Goal: Complete application form: Complete application form

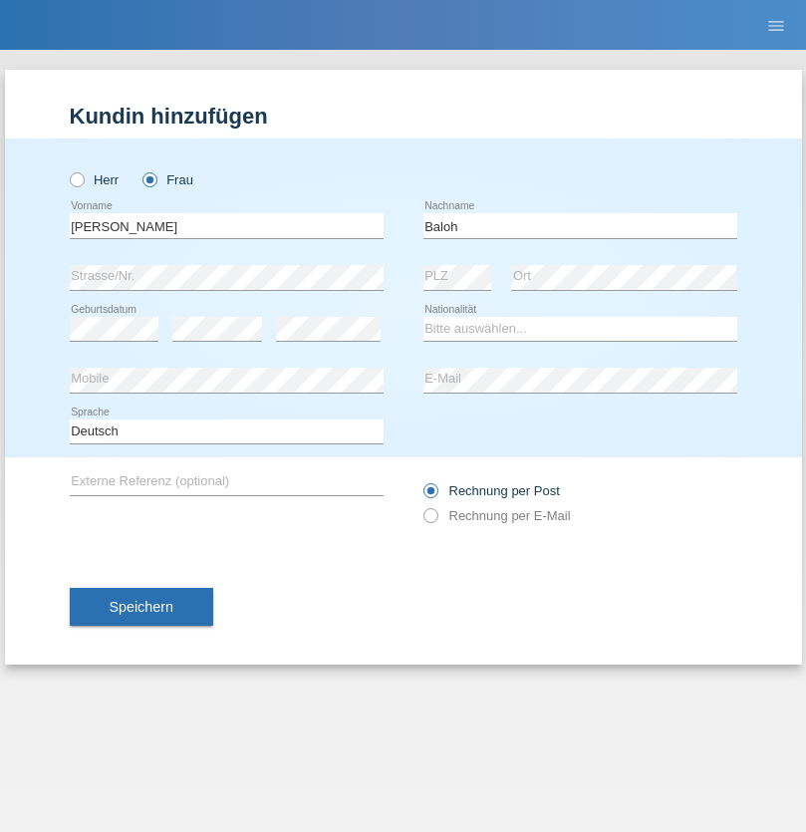
type input "Baloh"
select select "CH"
radio input "true"
click at [226, 225] on input "text" at bounding box center [227, 225] width 314 height 25
type input "Radomir"
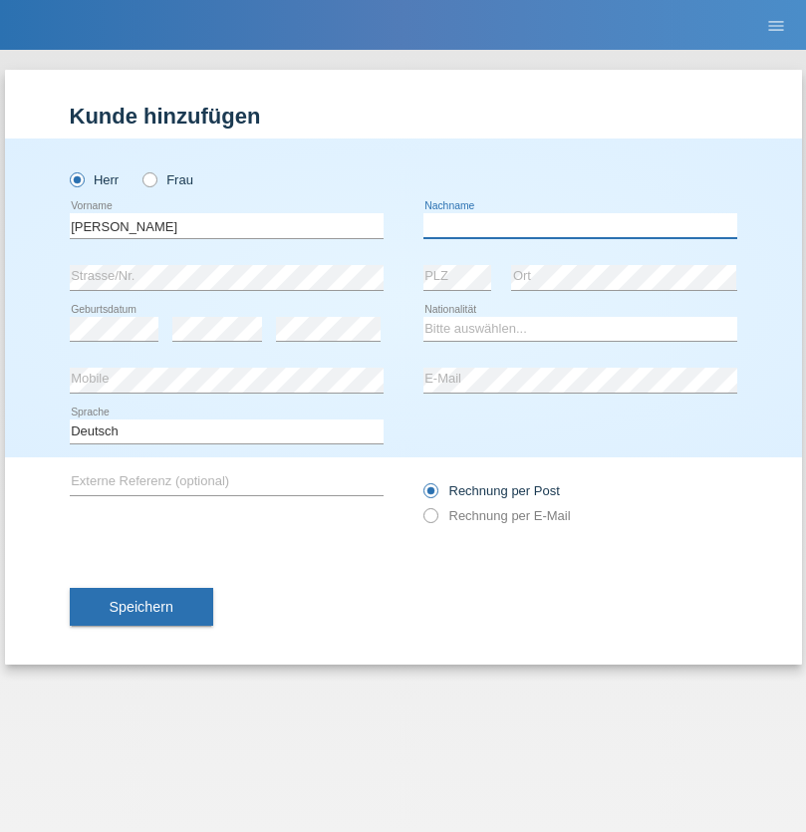
click at [580, 225] on input "text" at bounding box center [581, 225] width 314 height 25
type input "Milic"
select select "AT"
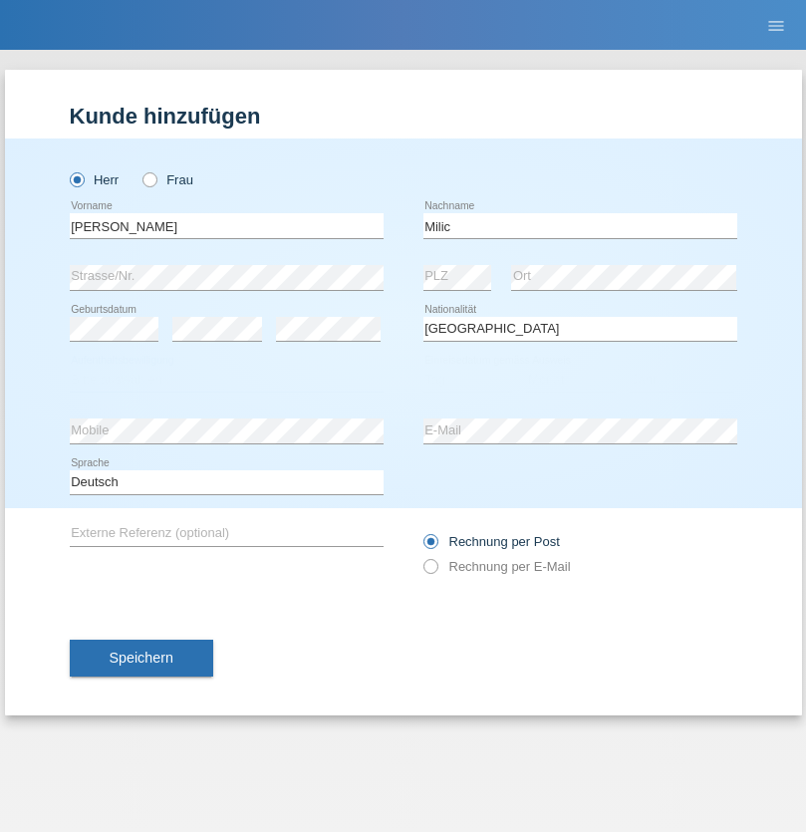
select select "C"
select select "20"
select select "04"
select select "2019"
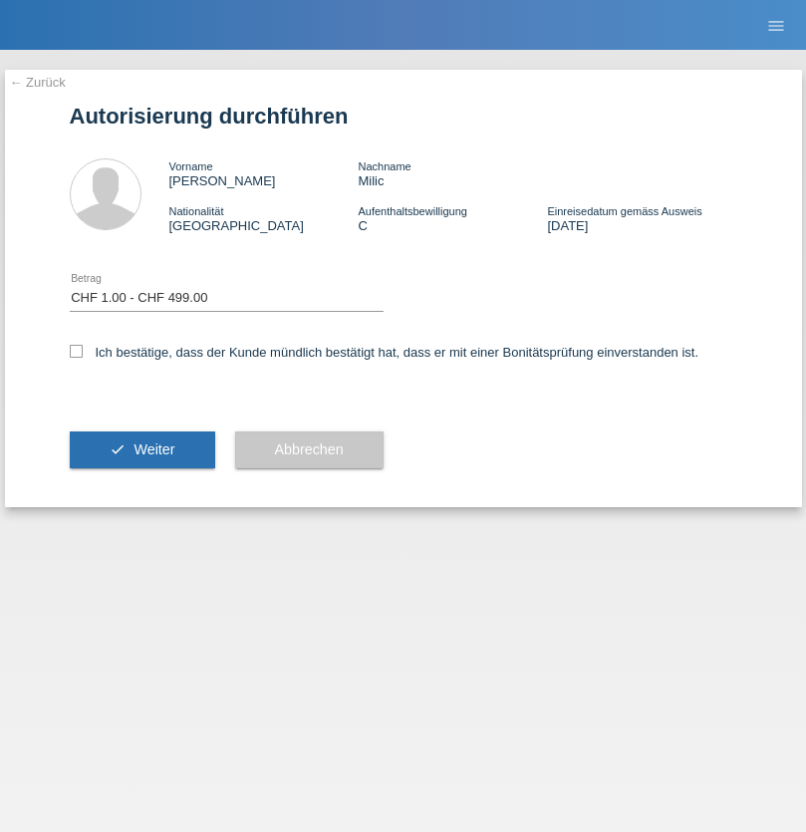
select select "1"
checkbox input "true"
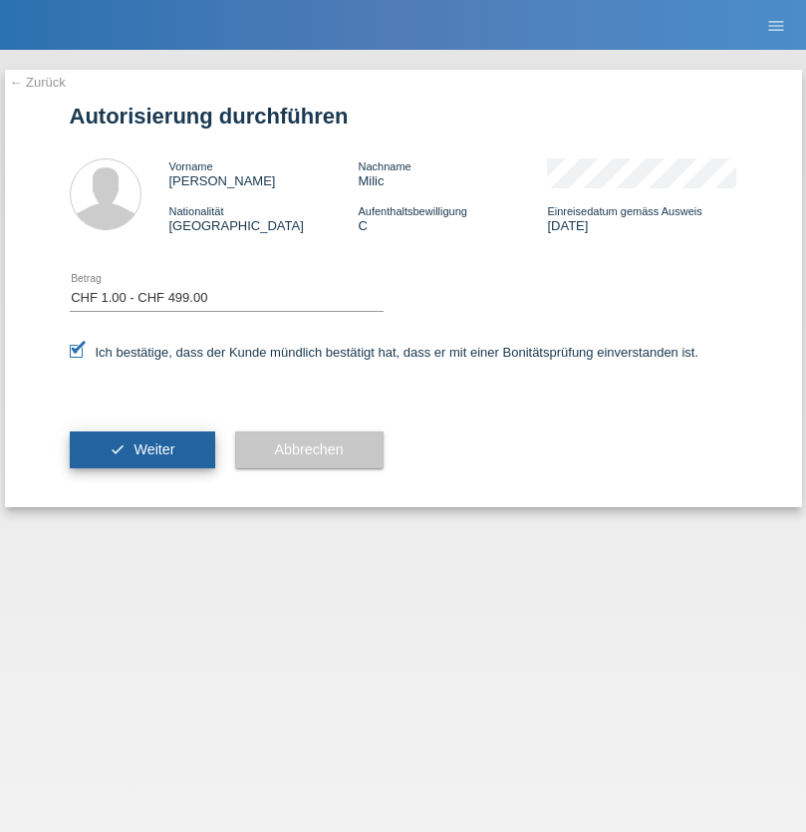
click at [142, 450] on span "Weiter" at bounding box center [154, 450] width 41 height 16
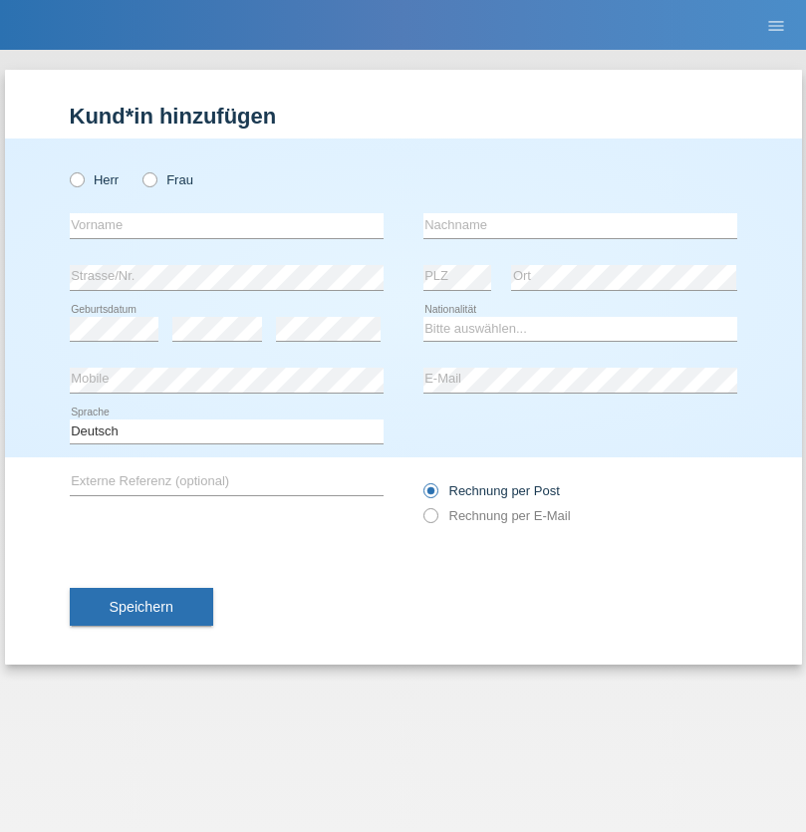
radio input "true"
click at [226, 225] on input "text" at bounding box center [227, 225] width 314 height 25
type input "Usmane"
click at [580, 225] on input "text" at bounding box center [581, 225] width 314 height 25
type input "Zydek"
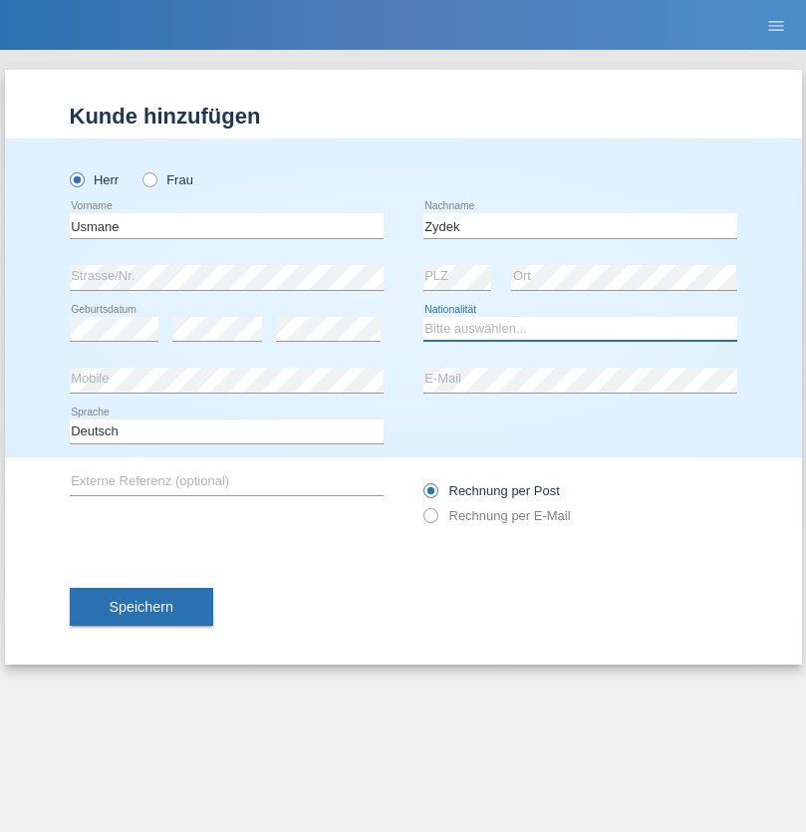
select select "CH"
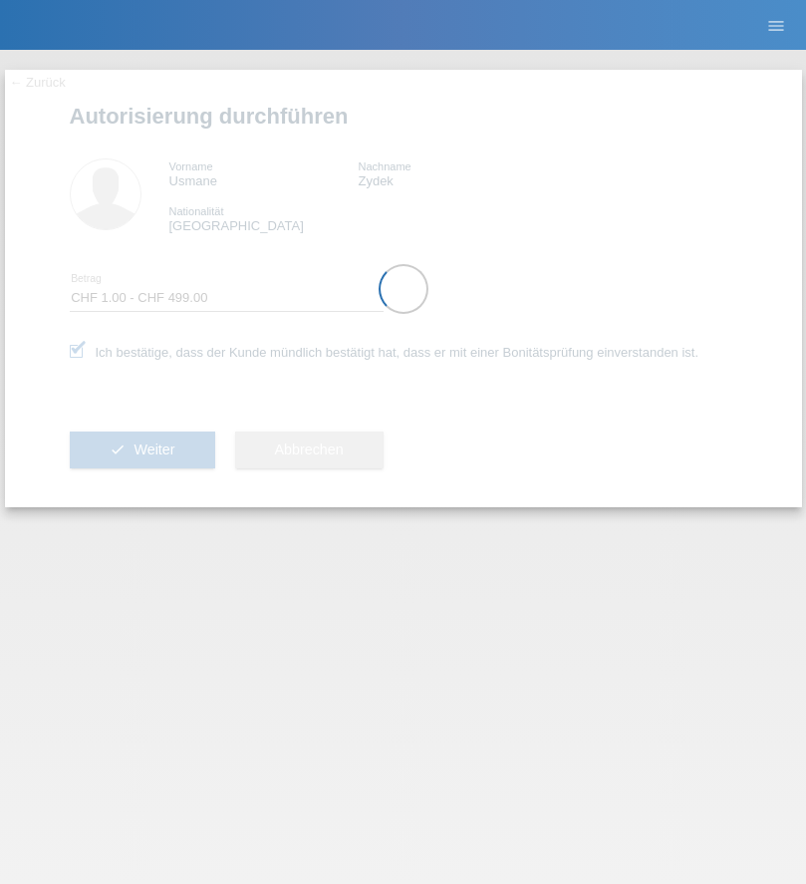
select select "1"
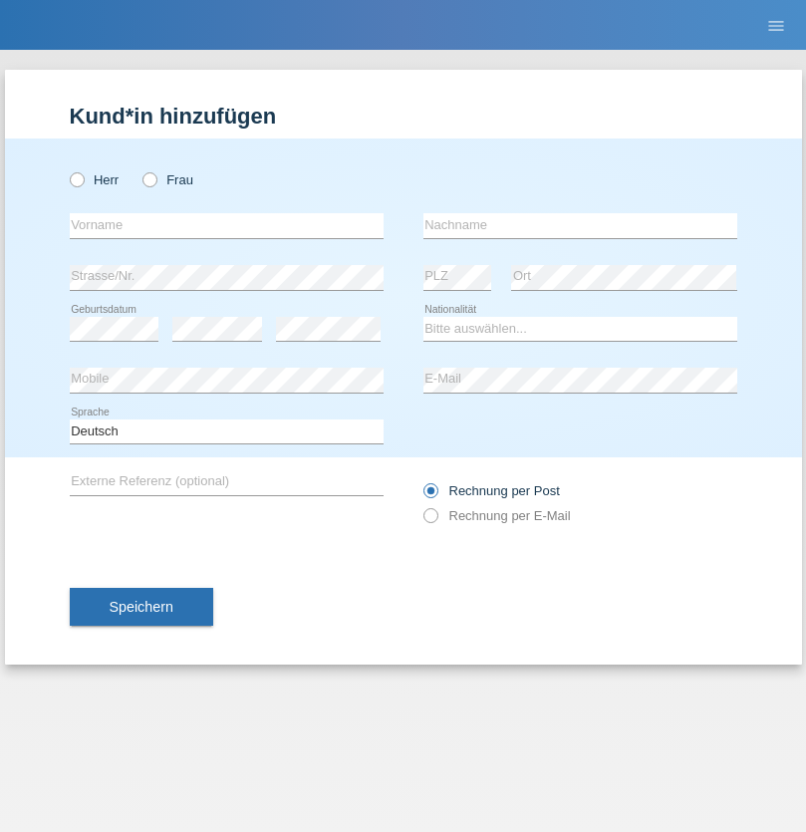
radio input "true"
click at [226, 225] on input "text" at bounding box center [227, 225] width 314 height 25
type input "[PERSON_NAME]"
click at [580, 225] on input "text" at bounding box center [581, 225] width 314 height 25
type input "Guaranga"
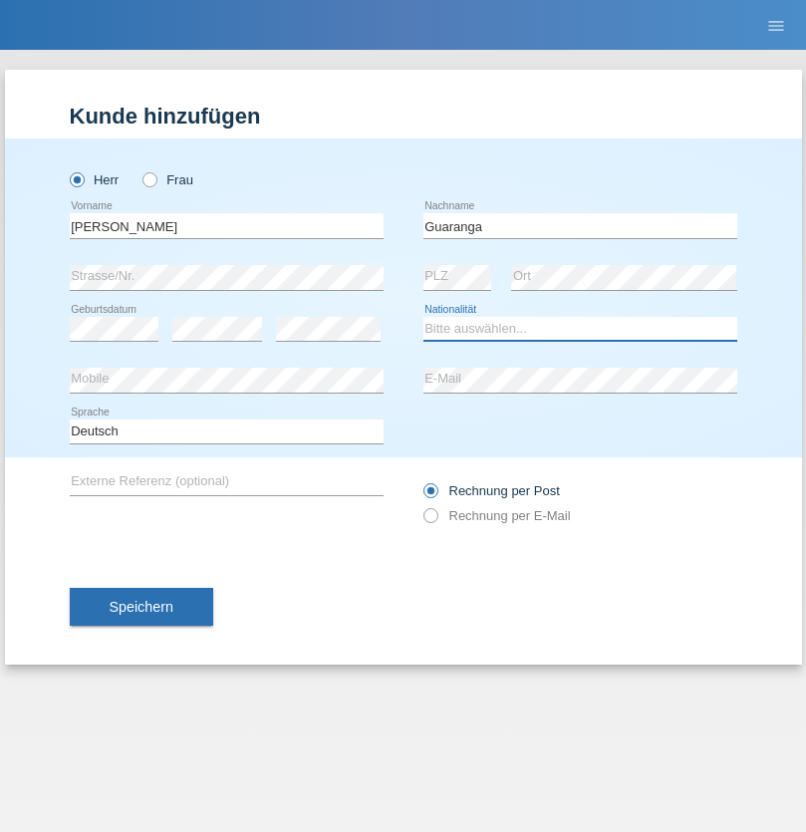
select select "CH"
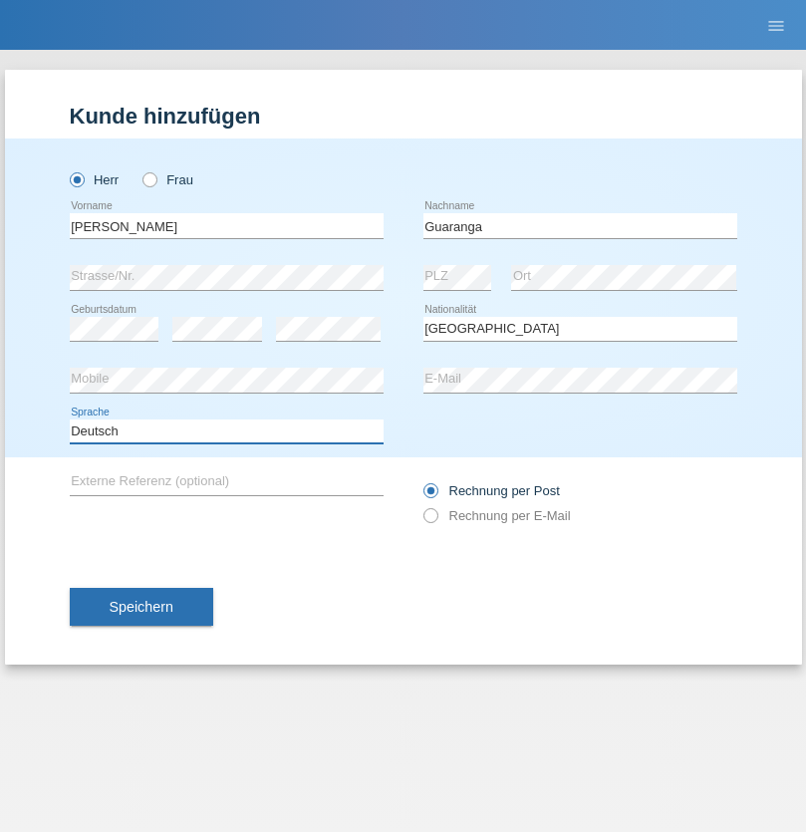
select select "en"
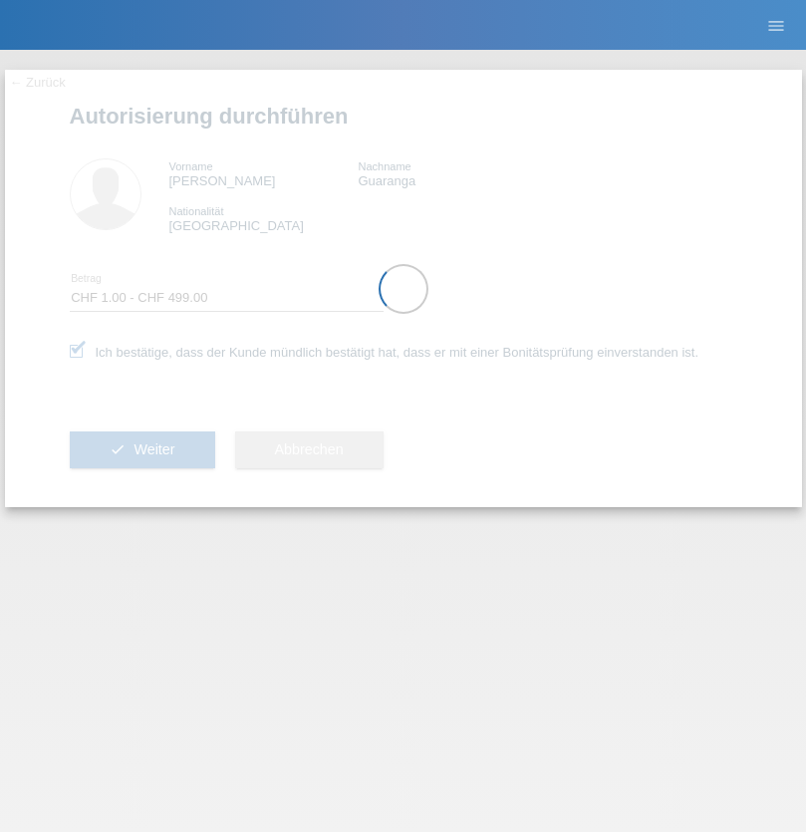
select select "1"
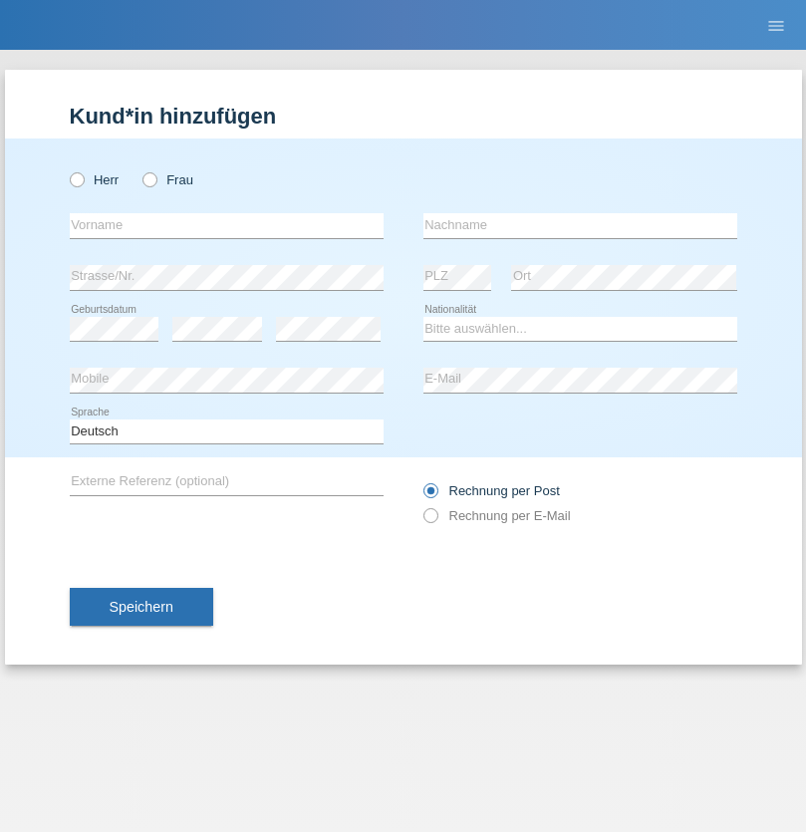
radio input "true"
click at [226, 225] on input "text" at bounding box center [227, 225] width 314 height 25
type input "Leandro"
click at [580, 225] on input "text" at bounding box center [581, 225] width 314 height 25
type input "Zydek"
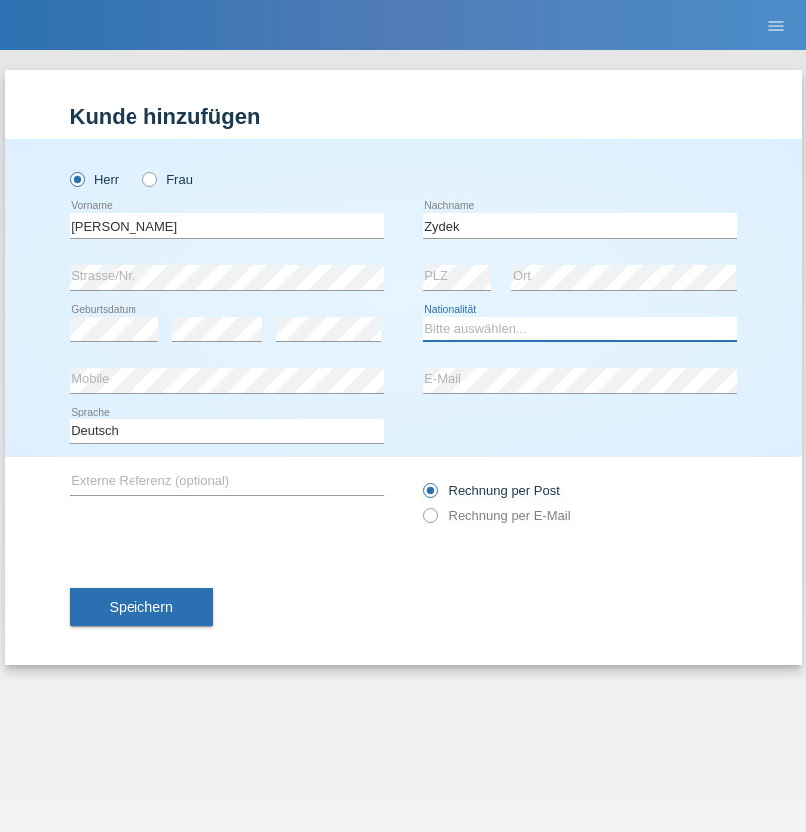
select select "CH"
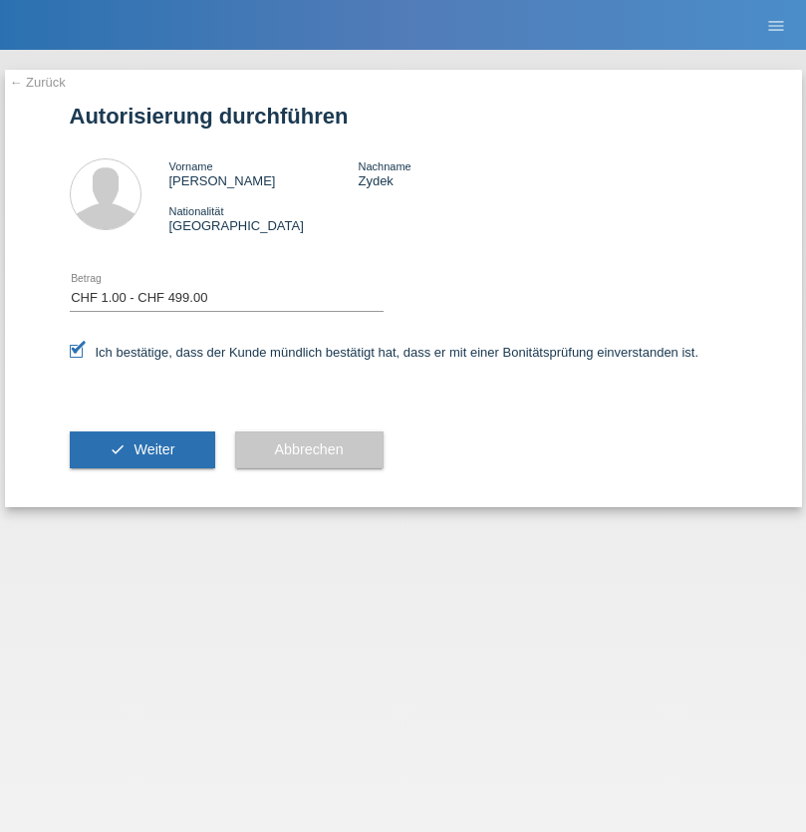
select select "1"
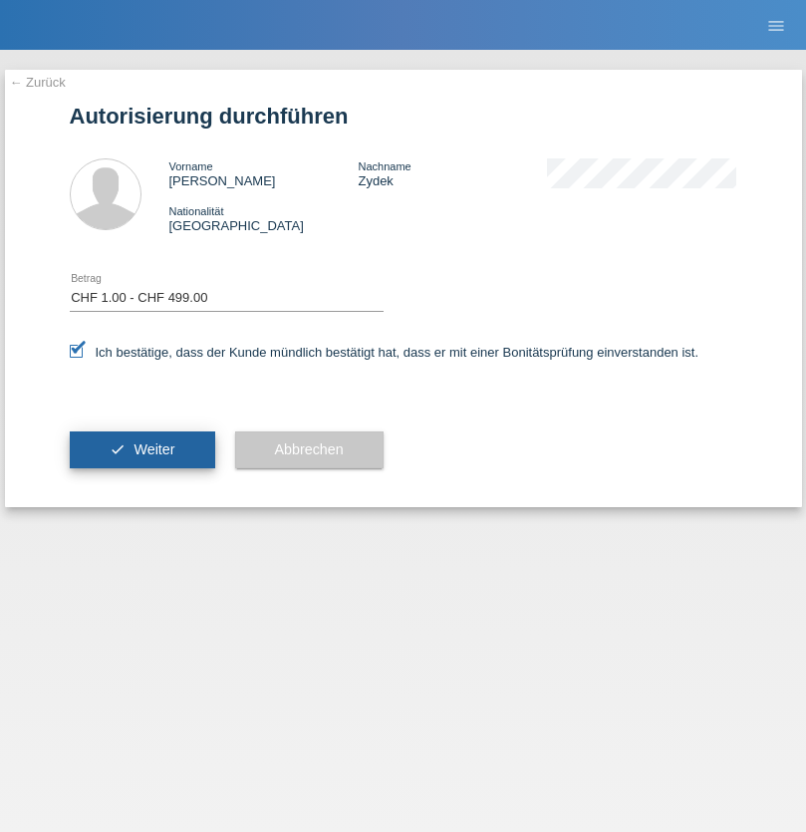
click at [142, 450] on span "Weiter" at bounding box center [154, 450] width 41 height 16
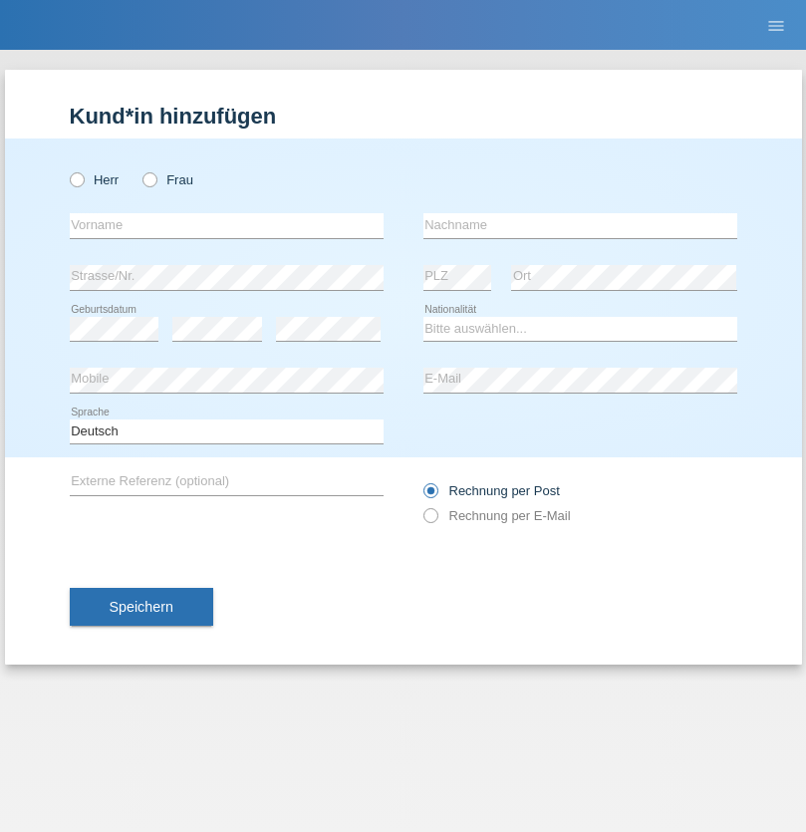
radio input "true"
click at [226, 225] on input "text" at bounding box center [227, 225] width 314 height 25
type input "[PERSON_NAME]"
click at [580, 225] on input "text" at bounding box center [581, 225] width 314 height 25
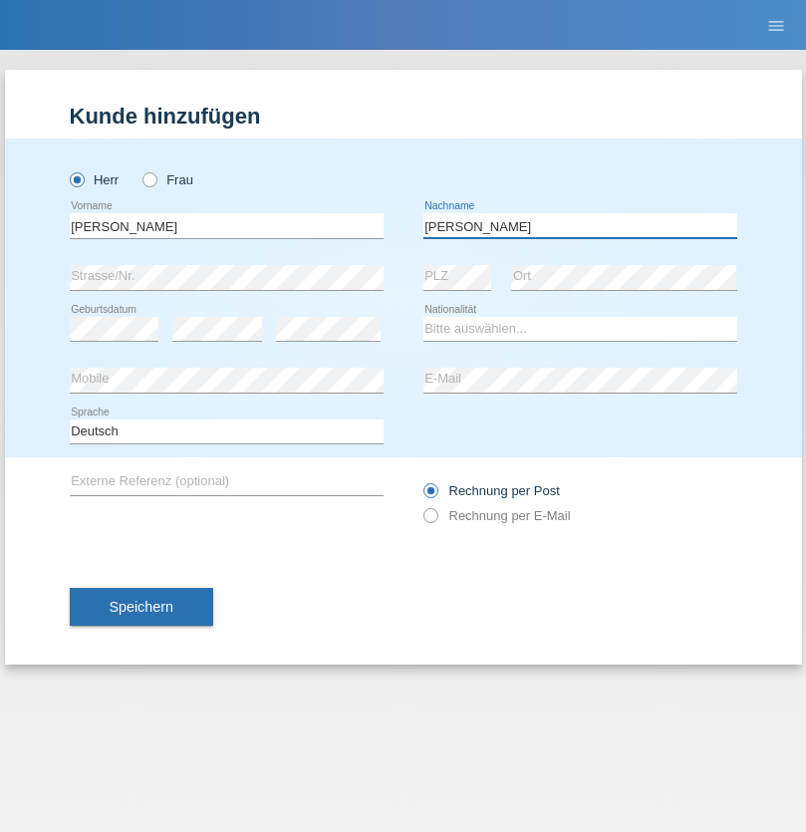
type input "[PERSON_NAME]"
select select "CH"
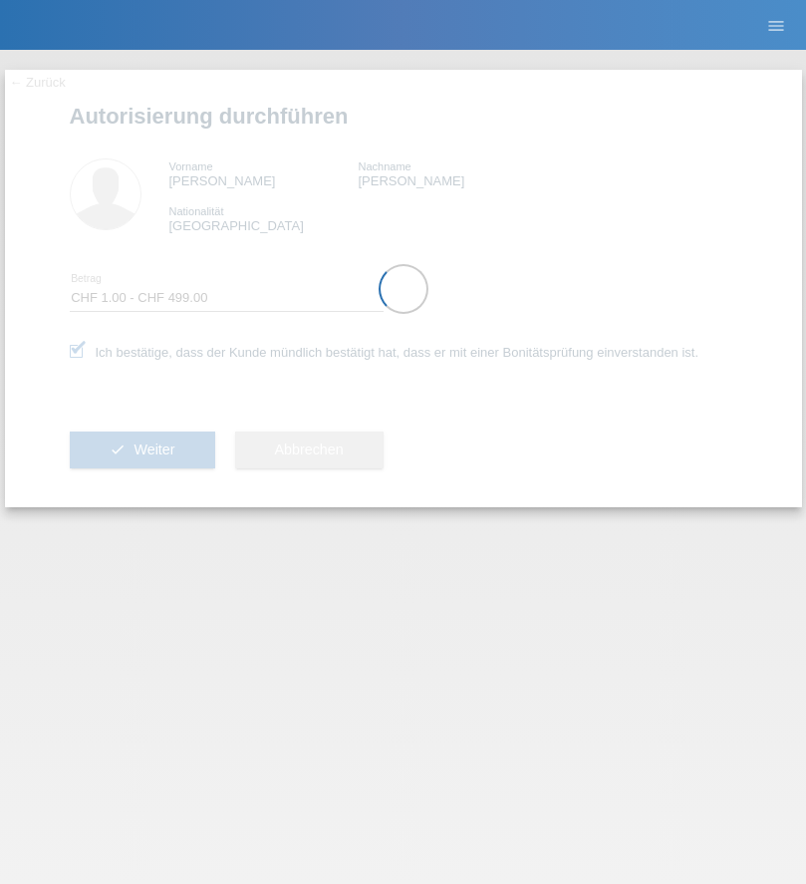
select select "1"
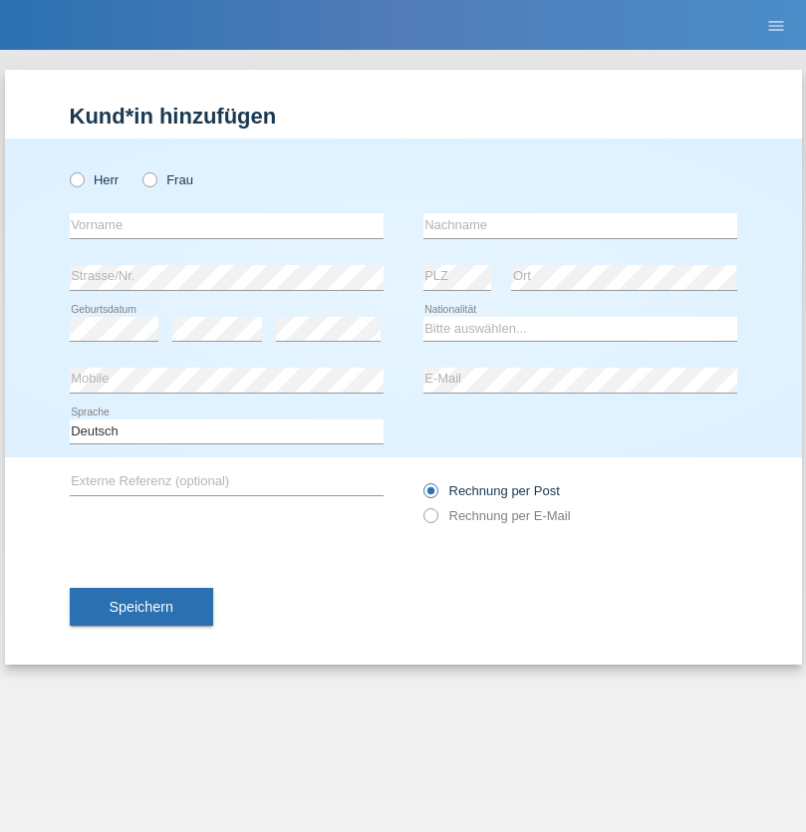
radio input "true"
click at [226, 225] on input "text" at bounding box center [227, 225] width 314 height 25
type input "[PERSON_NAME]"
click at [580, 225] on input "text" at bounding box center [581, 225] width 314 height 25
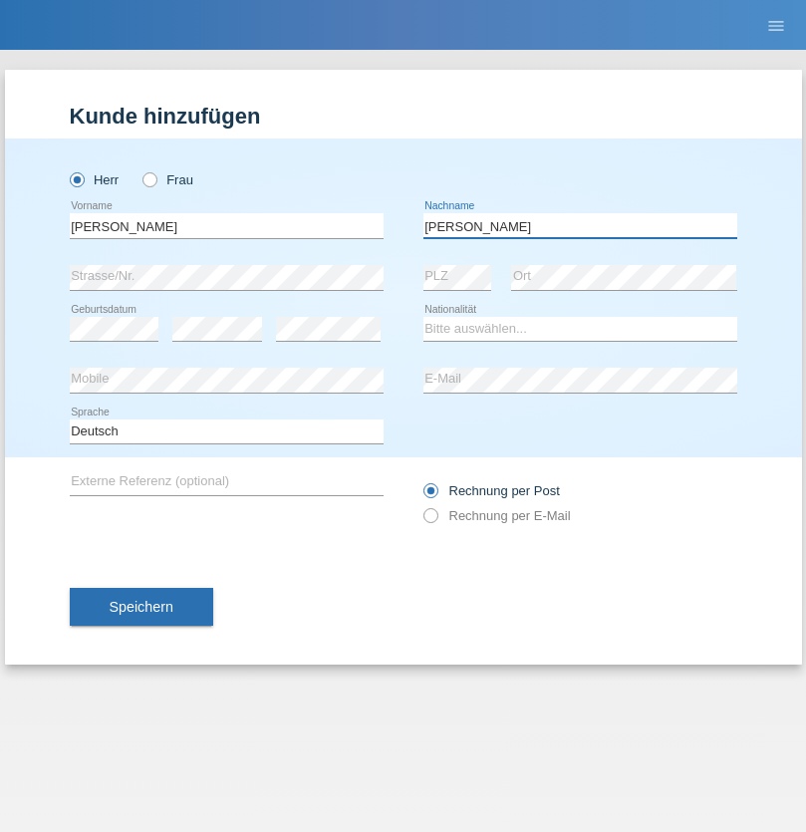
type input "[PERSON_NAME]"
select select "DE"
select select "C"
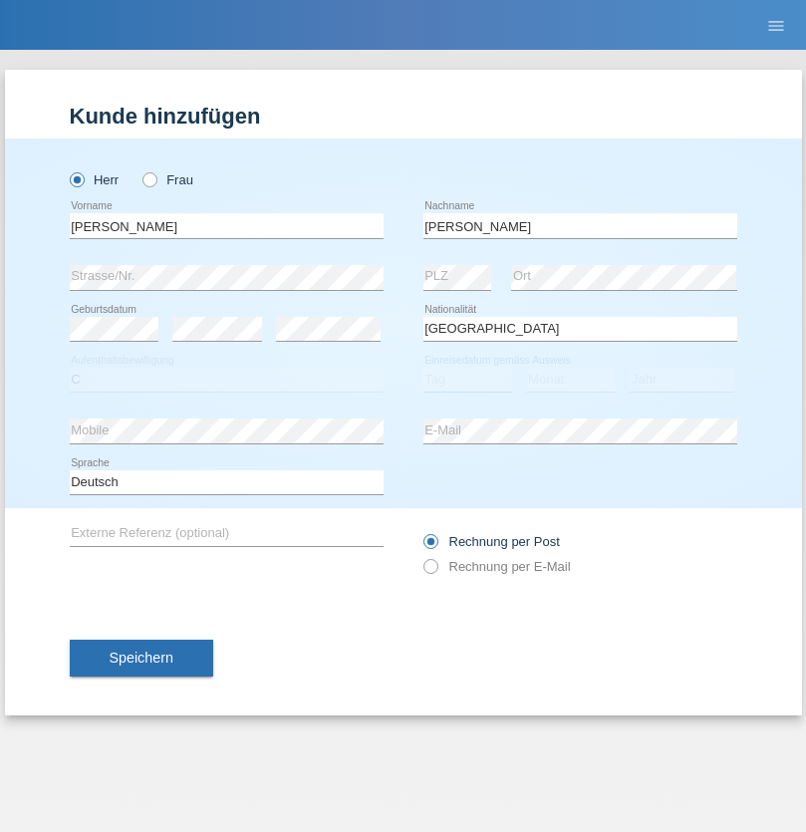
select select "09"
select select "05"
select select "2021"
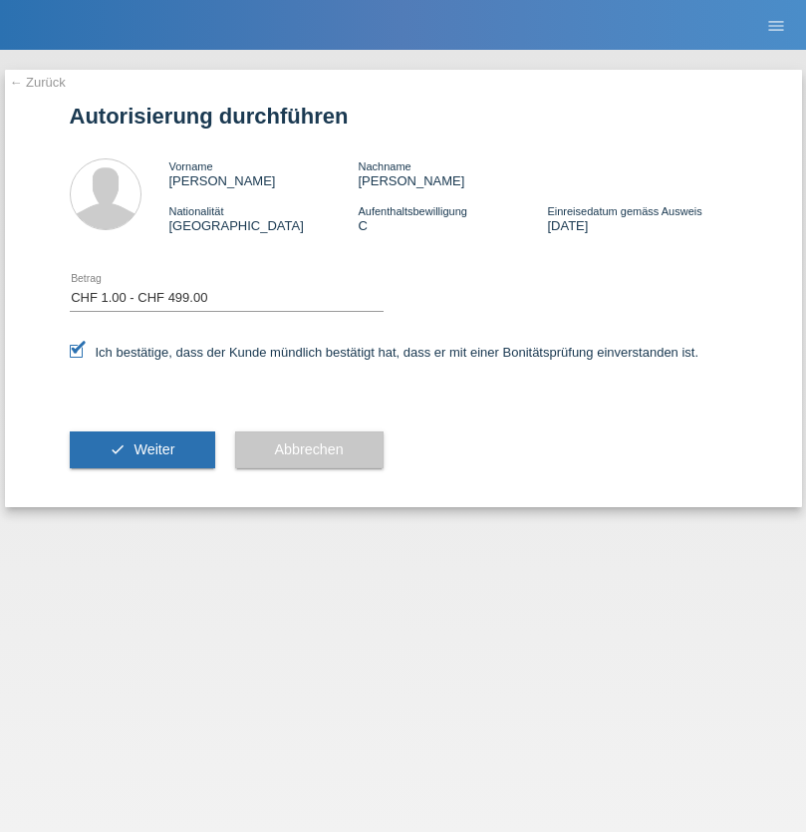
select select "1"
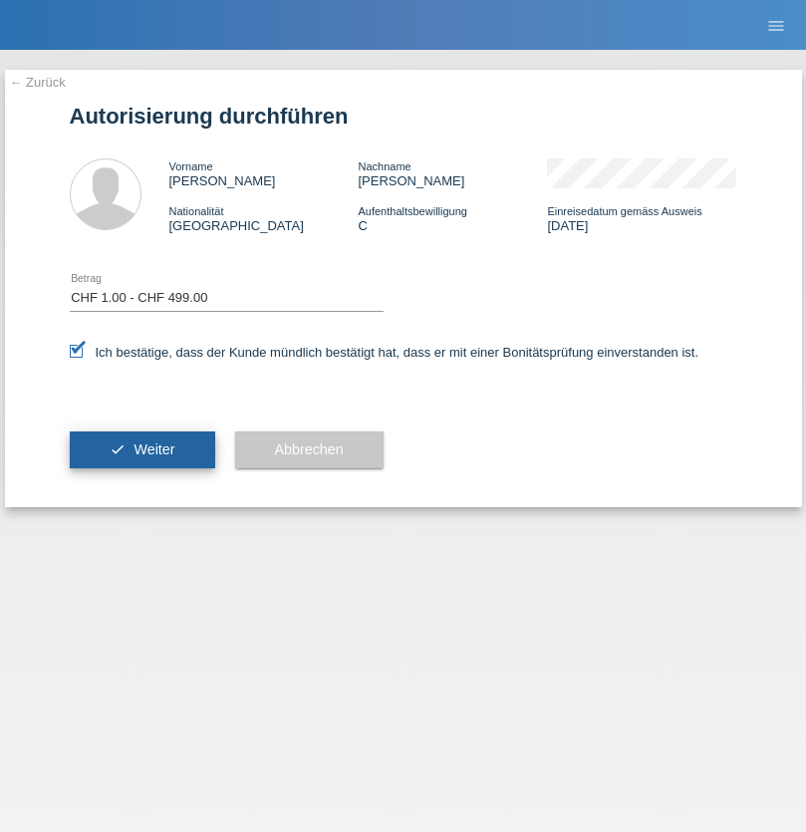
click at [142, 450] on span "Weiter" at bounding box center [154, 450] width 41 height 16
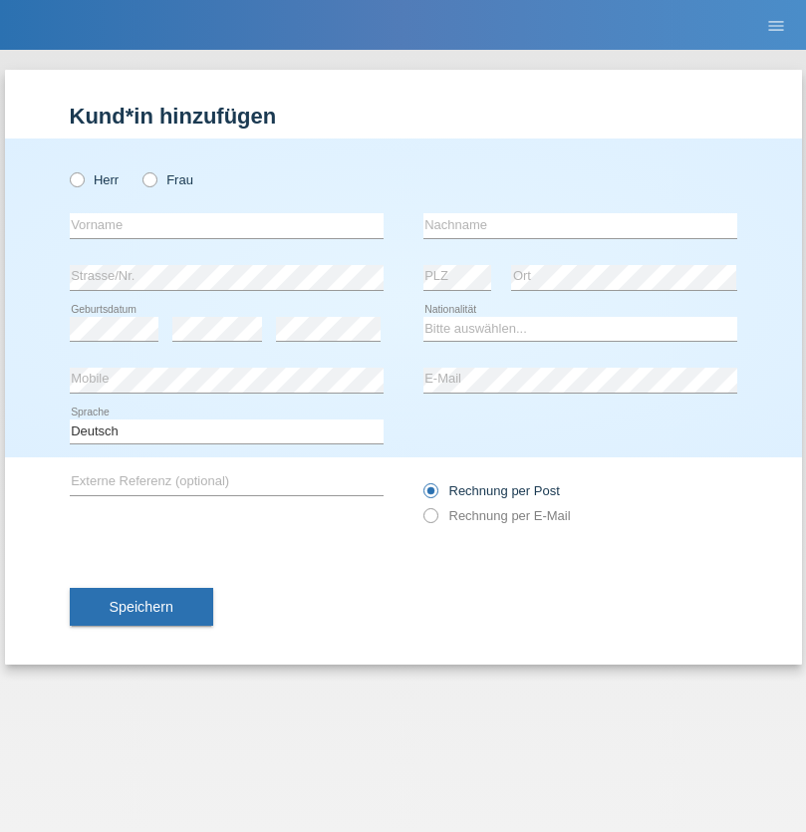
radio input "true"
click at [226, 225] on input "text" at bounding box center [227, 225] width 314 height 25
type input "guy"
click at [580, 225] on input "text" at bounding box center [581, 225] width 314 height 25
type input "massamba"
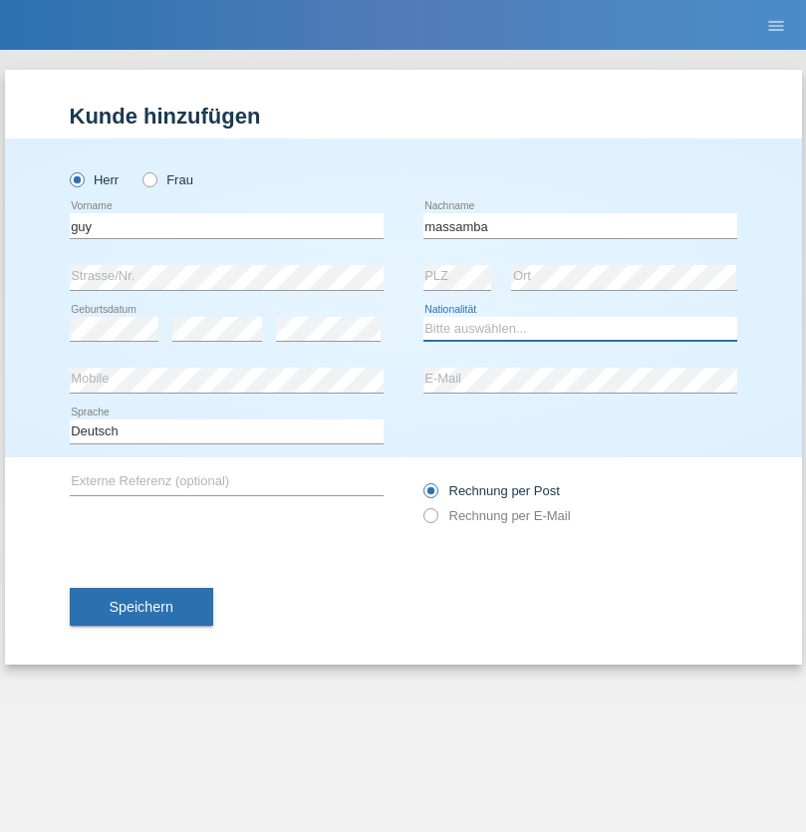
select select "CH"
radio input "true"
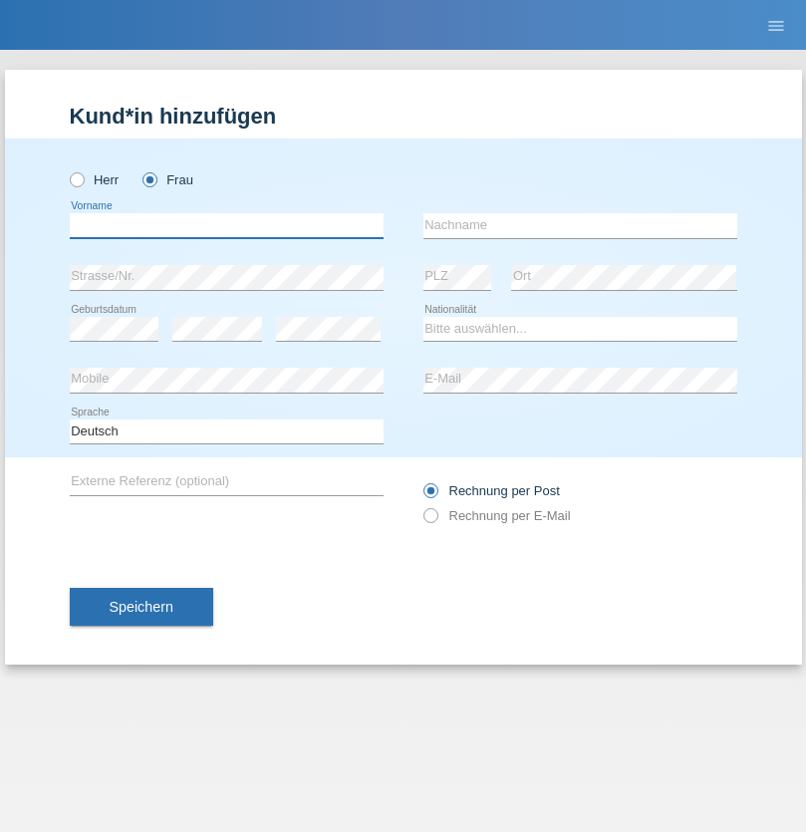
click at [226, 225] on input "text" at bounding box center [227, 225] width 314 height 25
type input "[PERSON_NAME]"
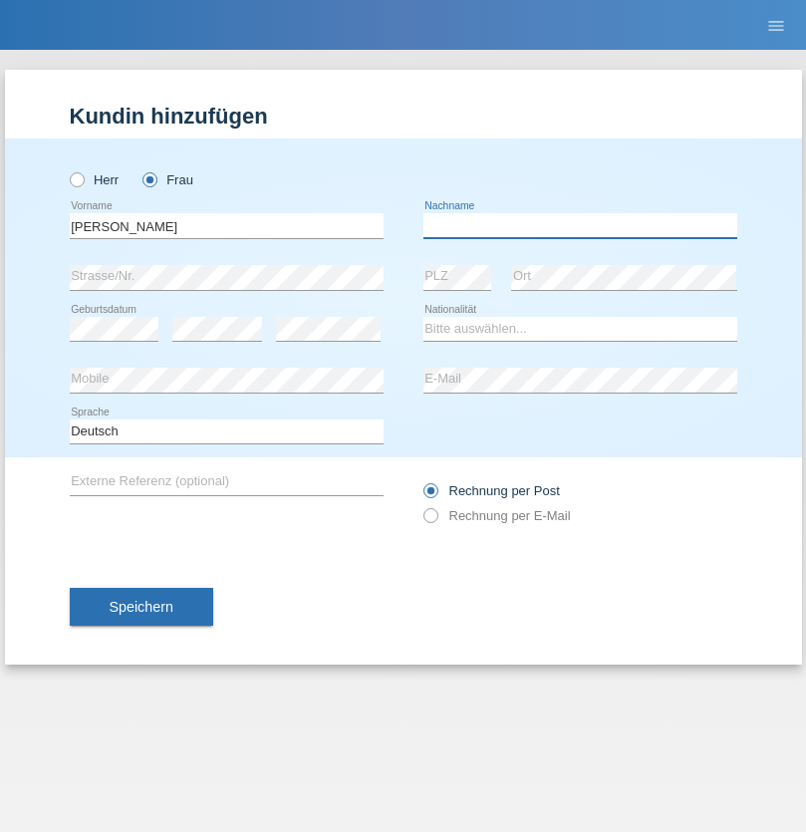
click at [580, 225] on input "text" at bounding box center [581, 225] width 314 height 25
type input "Marti"
select select "CH"
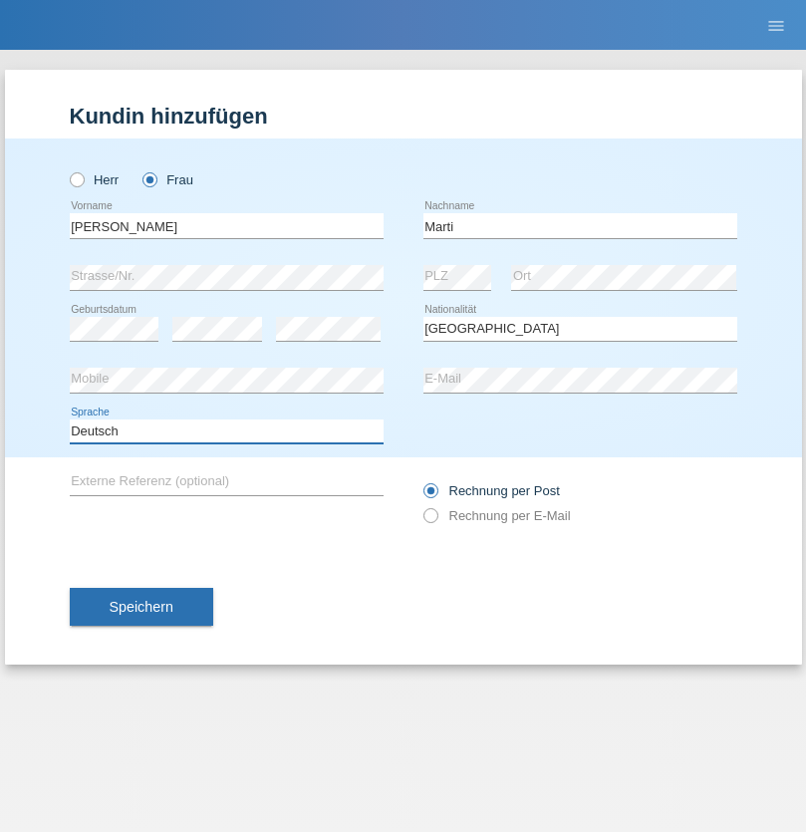
select select "en"
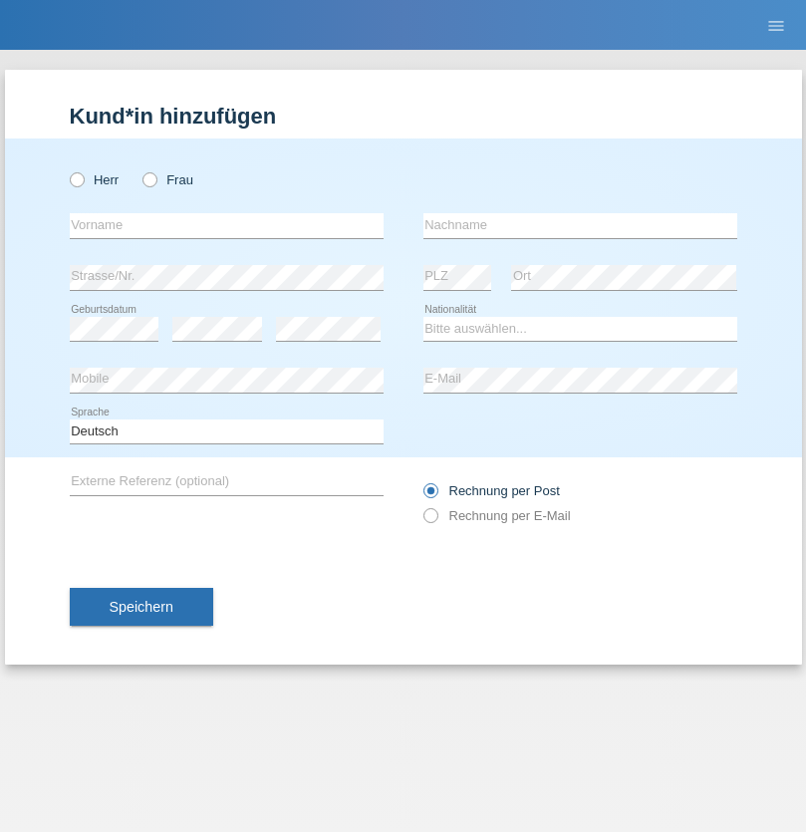
radio input "true"
click at [226, 225] on input "text" at bounding box center [227, 225] width 314 height 25
type input "Betim"
click at [580, 225] on input "text" at bounding box center [581, 225] width 314 height 25
type input "Alija"
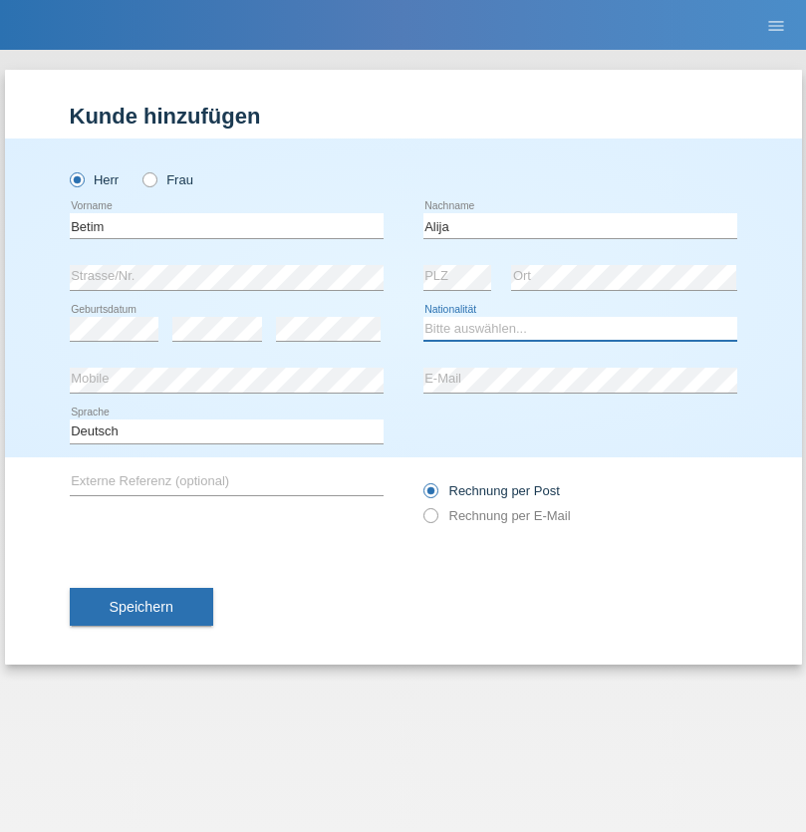
select select "MK"
select select "C"
select select "12"
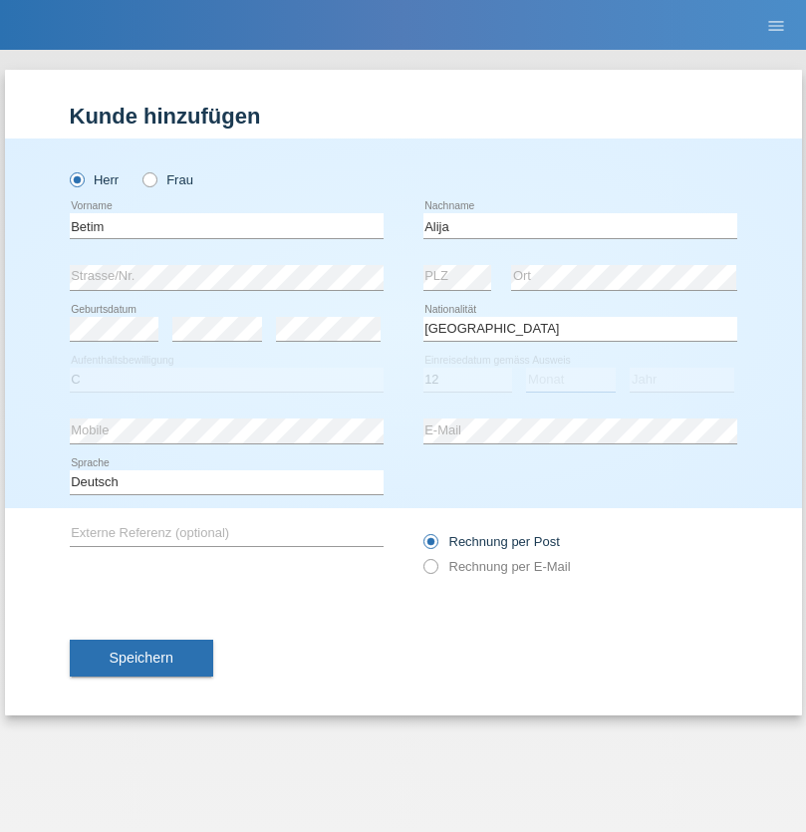
select select "08"
select select "2003"
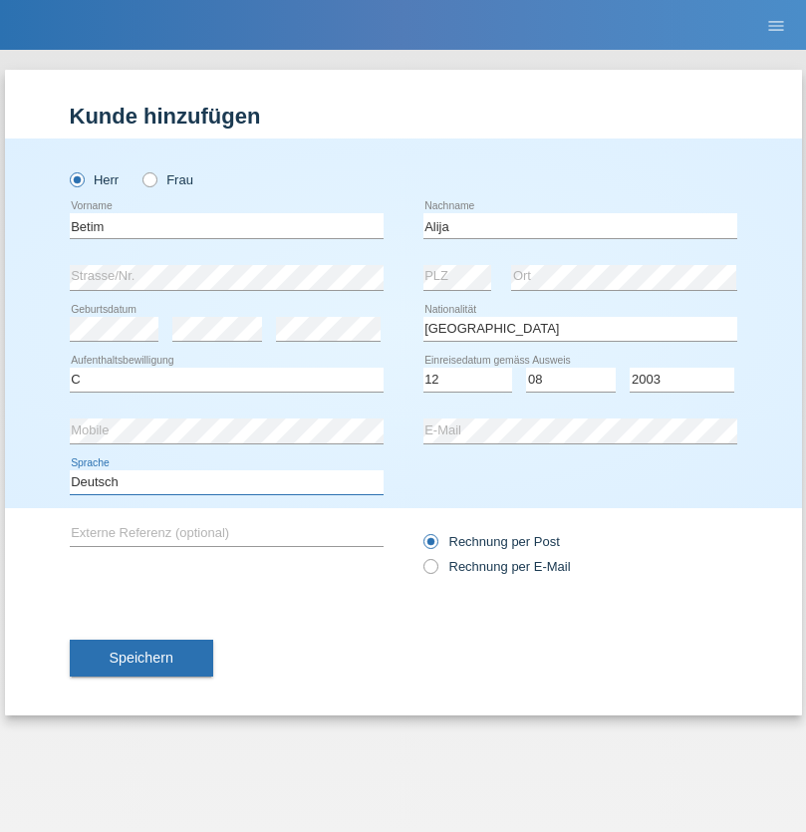
select select "en"
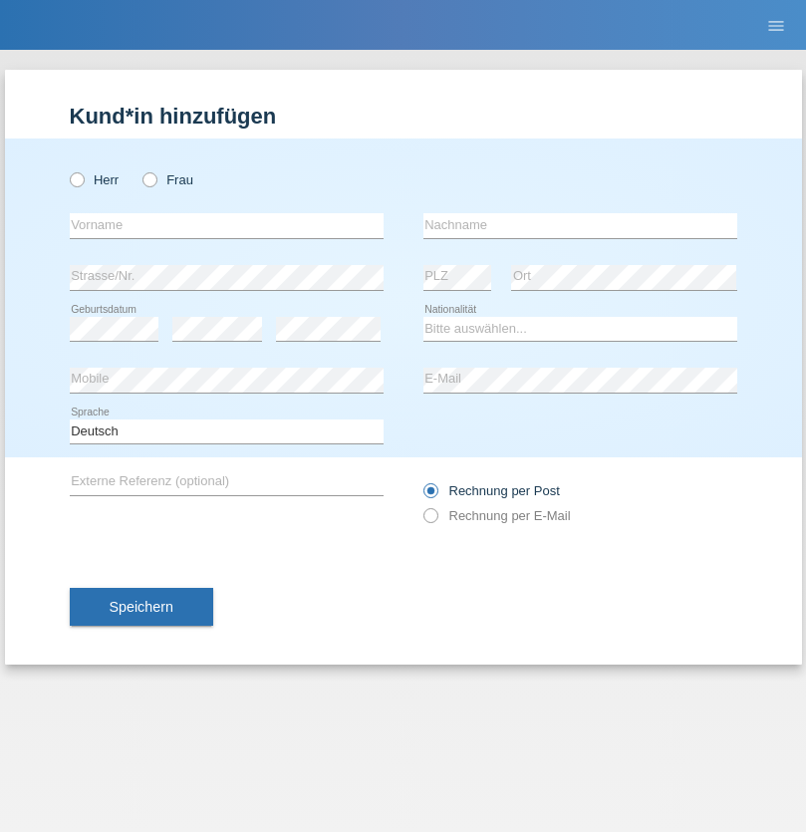
radio input "true"
click at [226, 225] on input "text" at bounding box center [227, 225] width 314 height 25
type input "Sasa"
click at [580, 225] on input "text" at bounding box center [581, 225] width 314 height 25
type input "Lazarevic"
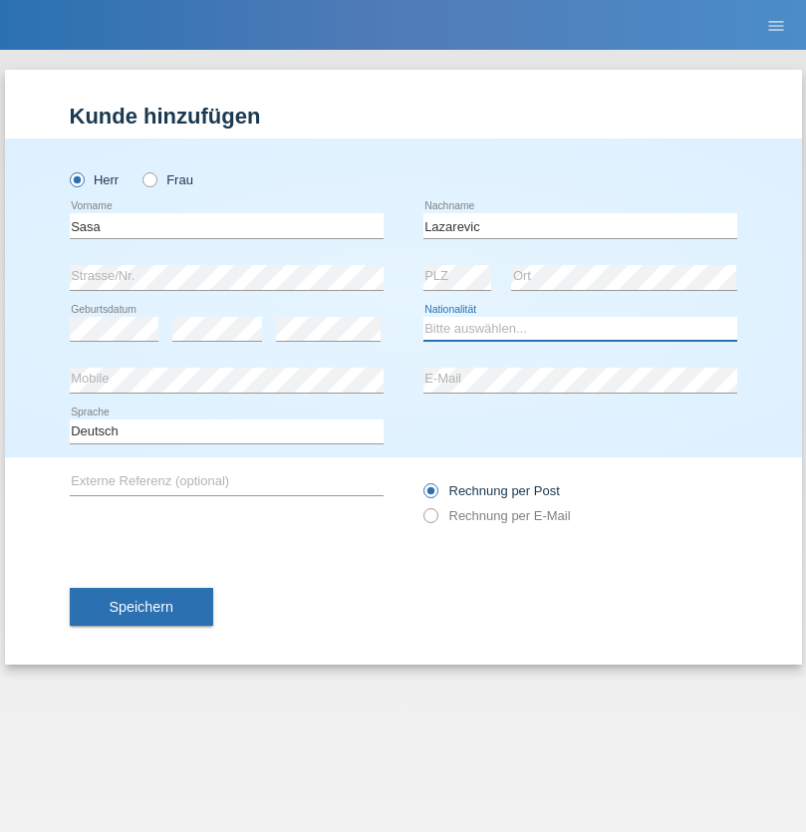
select select "RS"
select select "C"
select select "16"
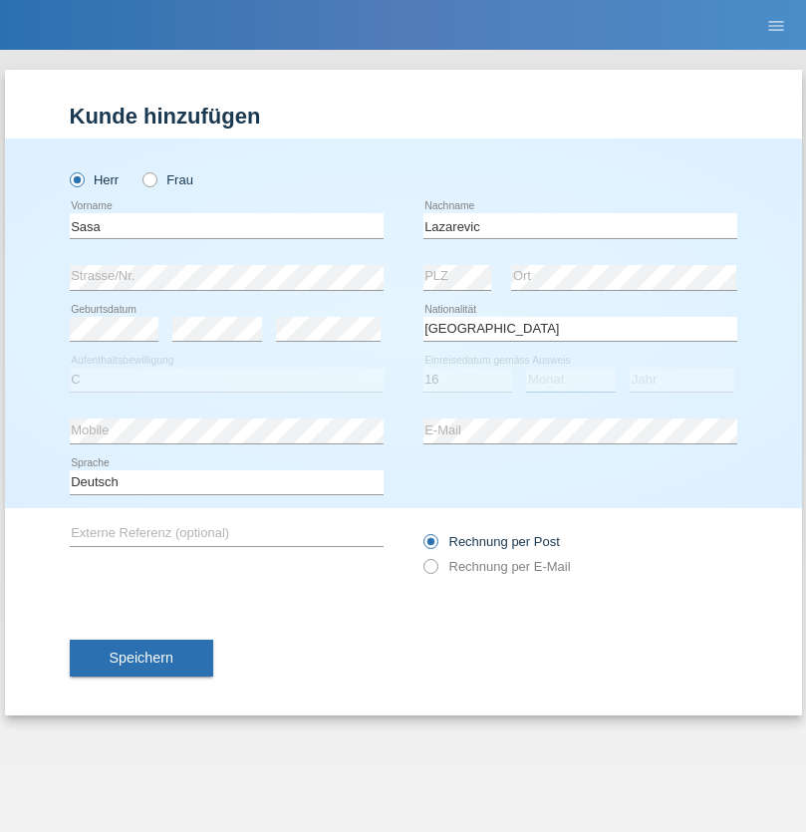
select select "10"
select select "1984"
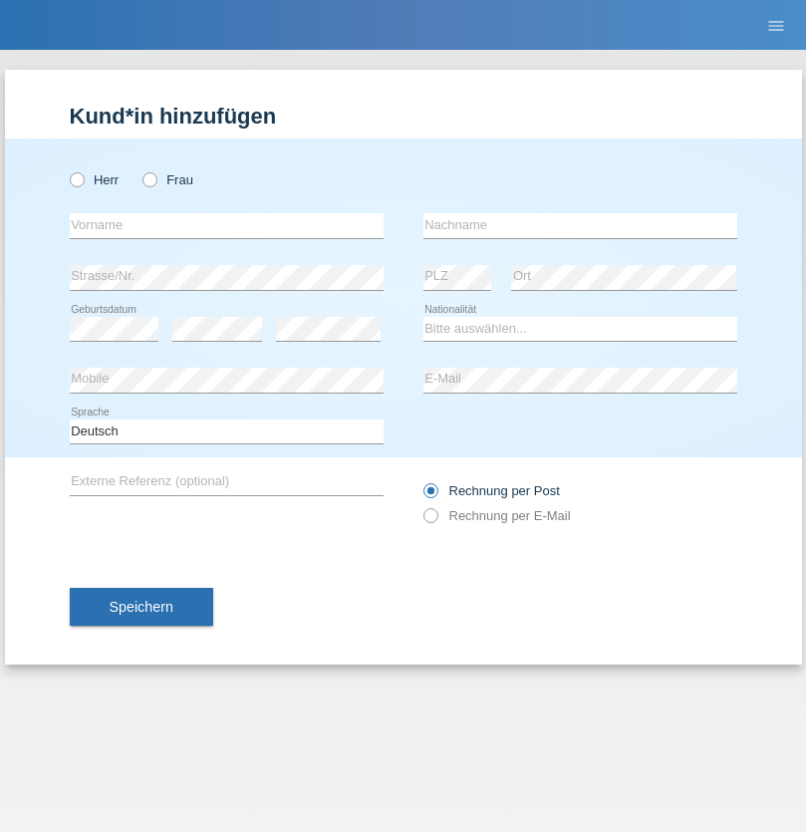
radio input "true"
click at [226, 225] on input "text" at bounding box center [227, 225] width 314 height 25
type input "kelmendi"
click at [580, 225] on input "text" at bounding box center [581, 225] width 314 height 25
type input "Edona"
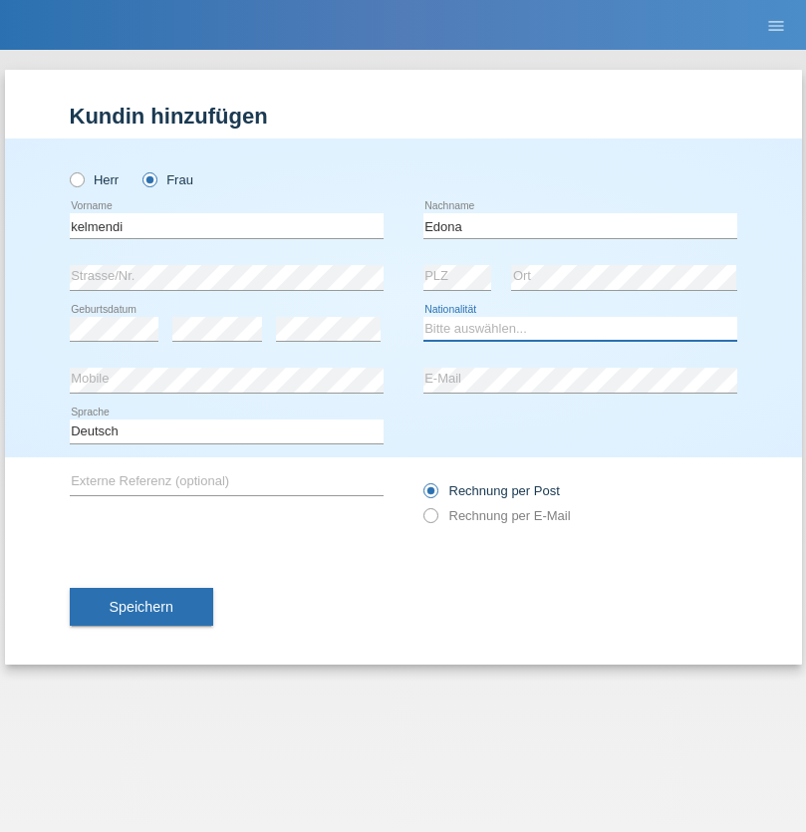
select select "XK"
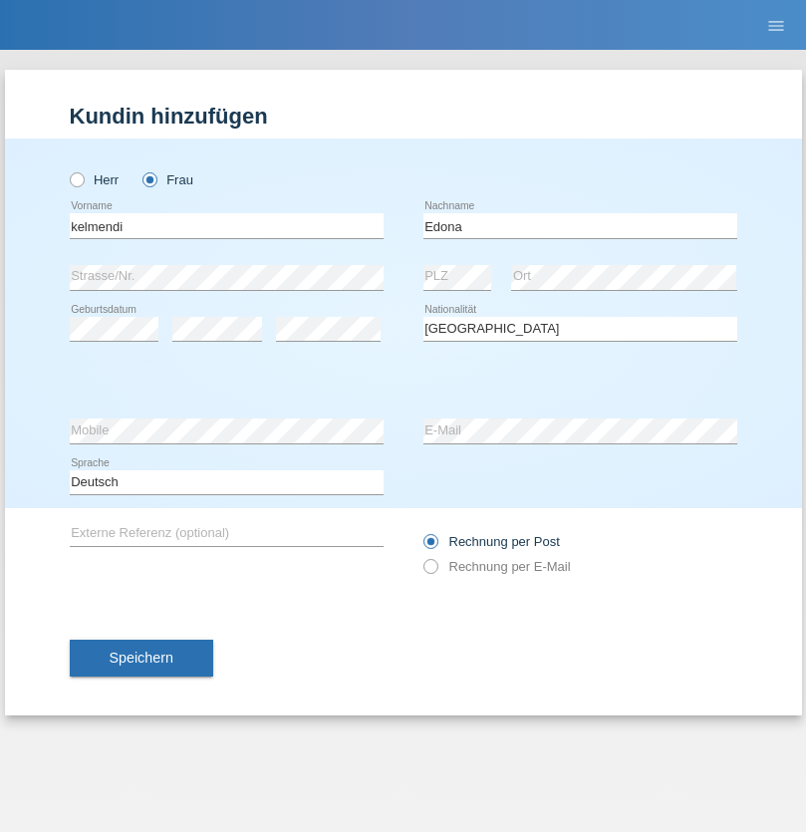
select select "C"
select select "23"
select select "09"
select select "2021"
